Goal: Purchase product/service

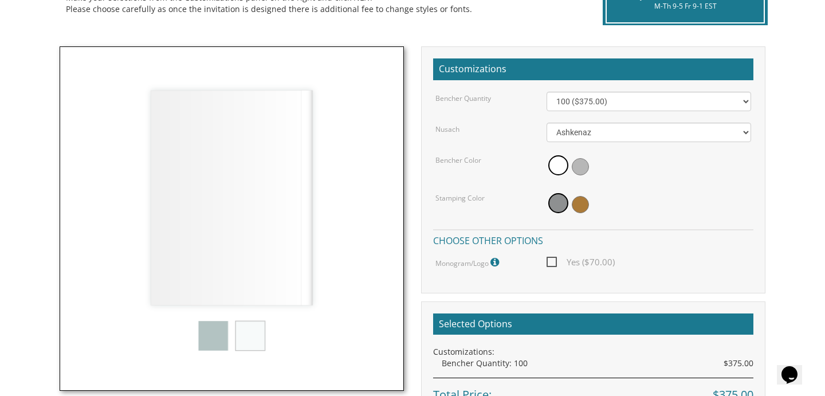
scroll to position [299, 0]
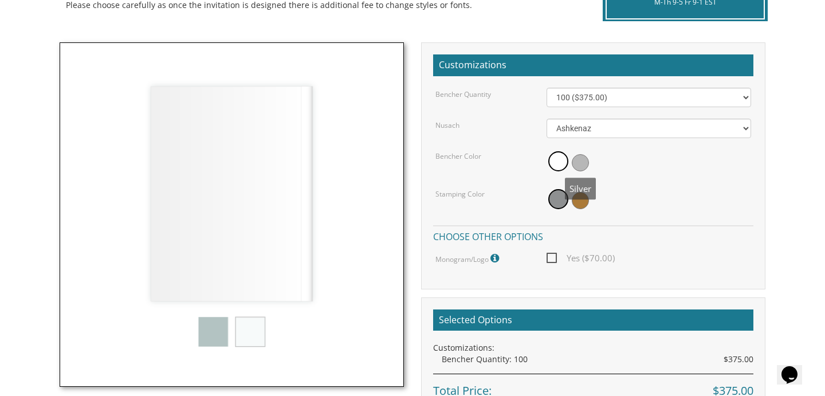
click at [580, 163] on span at bounding box center [580, 162] width 17 height 17
click at [556, 164] on span at bounding box center [556, 162] width 17 height 17
click at [584, 198] on span at bounding box center [580, 200] width 17 height 17
click at [627, 193] on div at bounding box center [648, 200] width 205 height 26
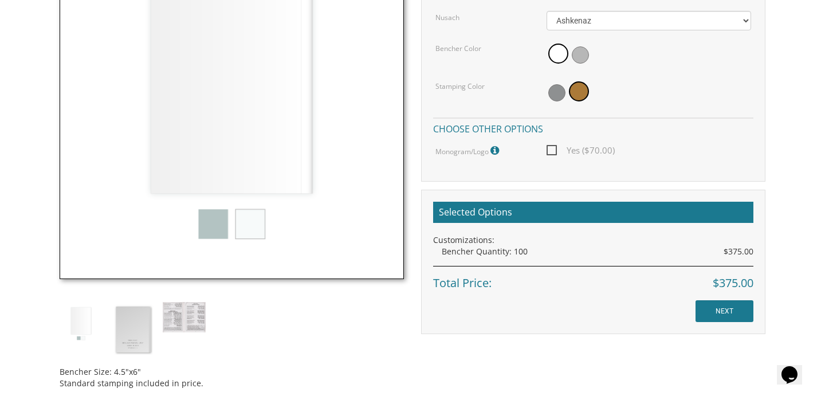
scroll to position [407, 0]
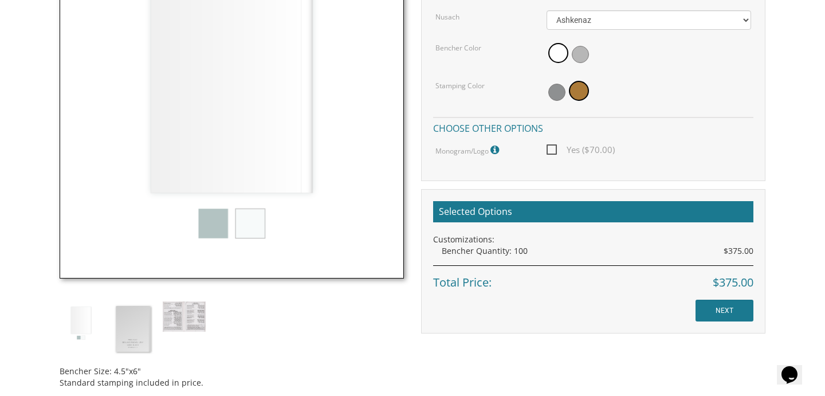
click at [550, 149] on span "Yes ($70.00)" at bounding box center [580, 150] width 68 height 14
click at [550, 149] on input "Yes ($70.00)" at bounding box center [549, 148] width 7 height 7
checkbox input "true"
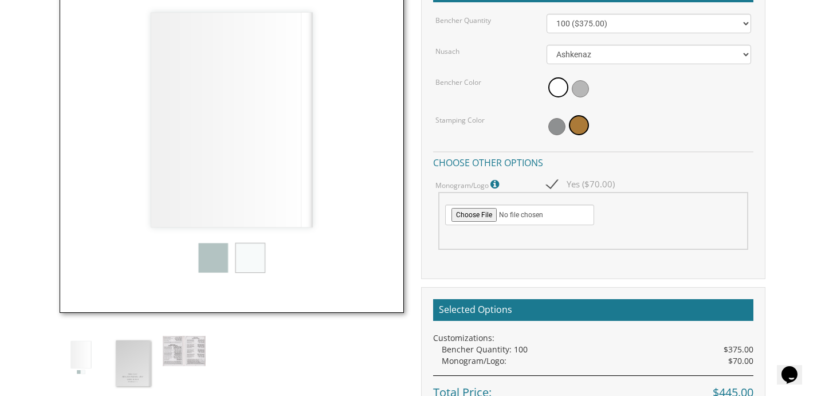
scroll to position [373, 0]
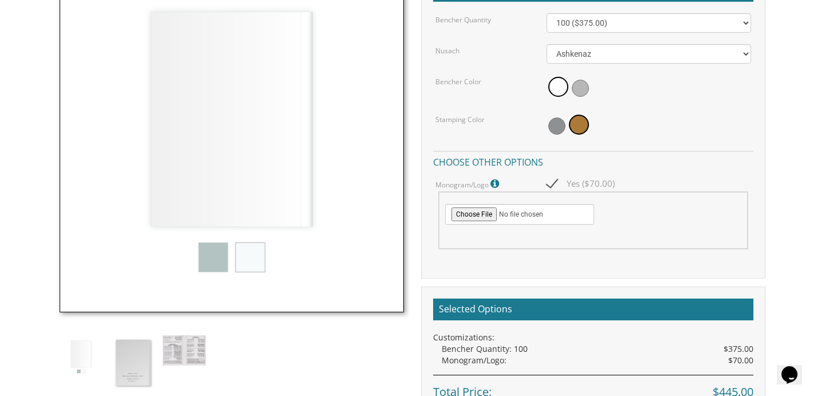
click at [211, 264] on img at bounding box center [232, 140] width 344 height 344
click at [129, 362] on img at bounding box center [132, 363] width 43 height 56
